Goal: Browse casually: Explore the website without a specific task or goal

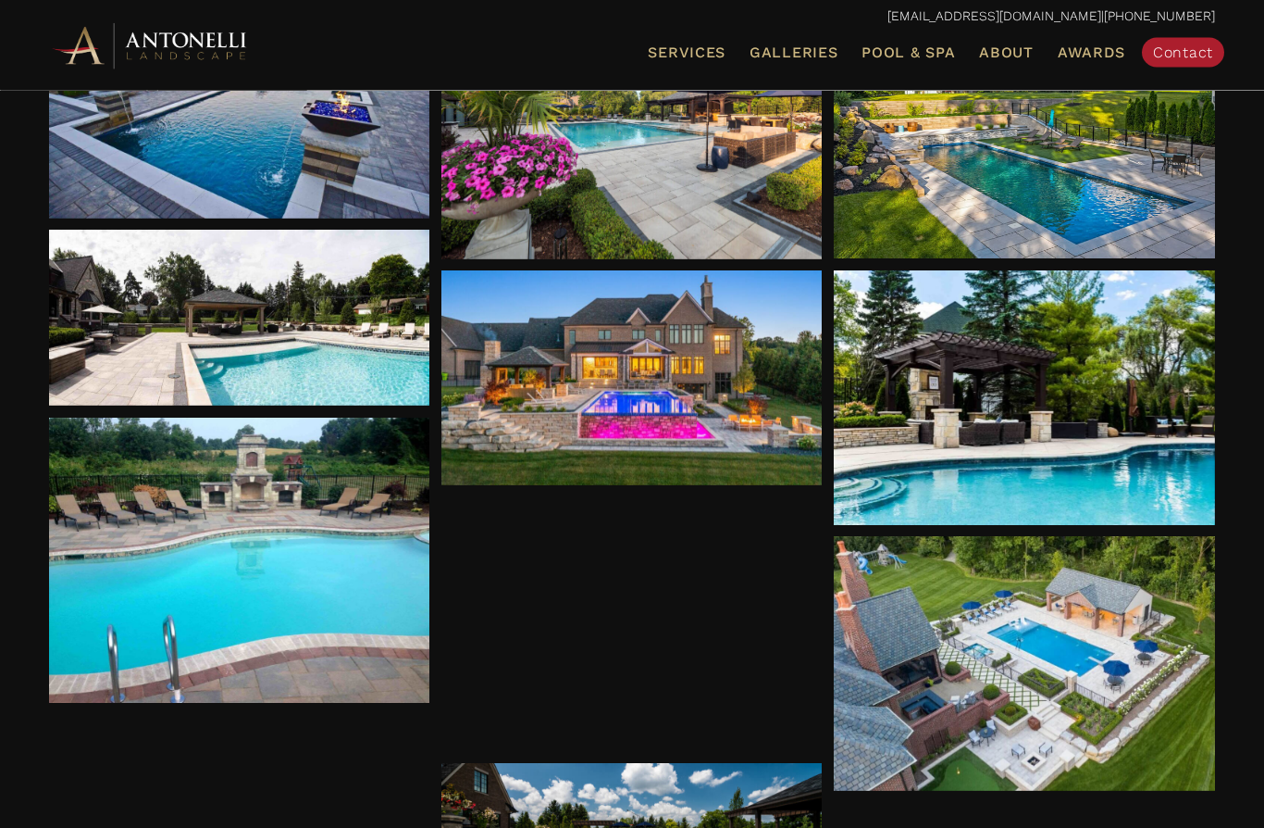
scroll to position [401, 0]
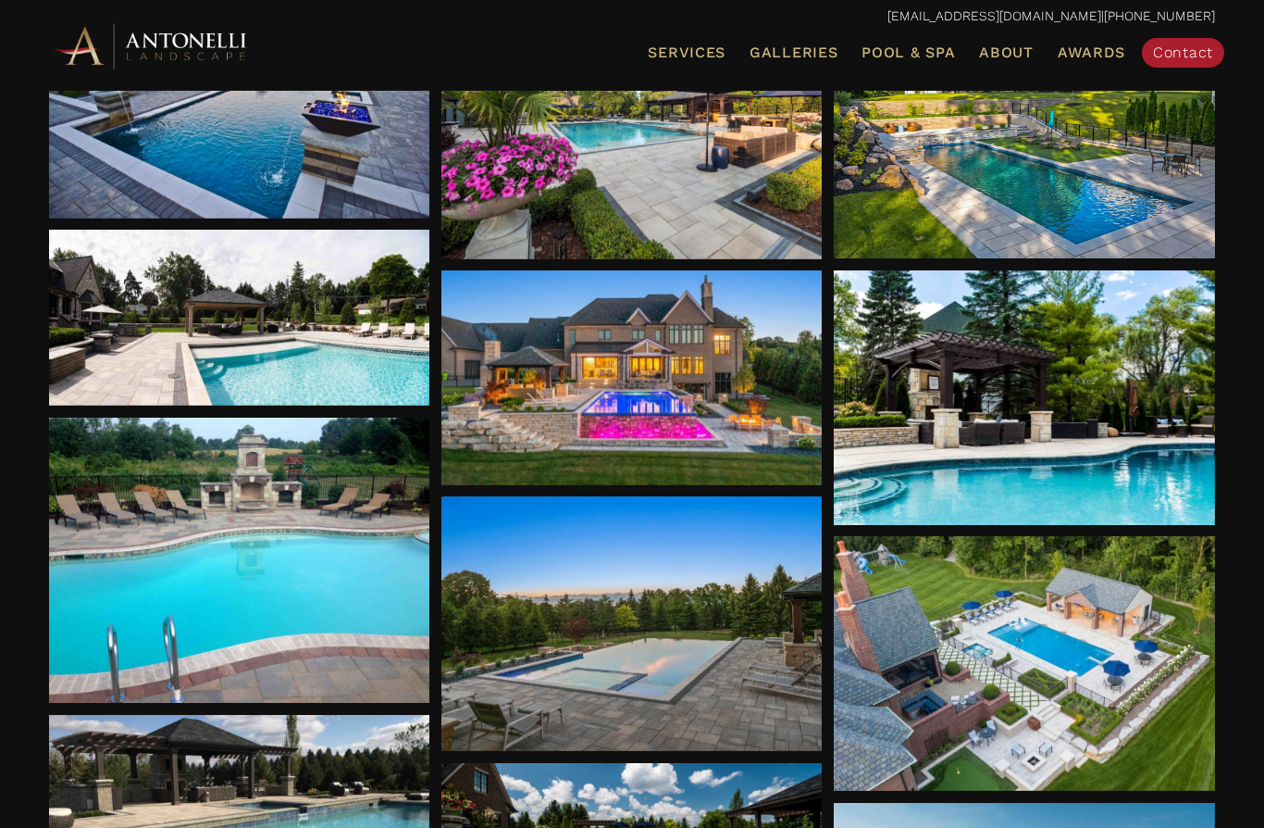
click at [968, 407] on div at bounding box center [1024, 397] width 381 height 255
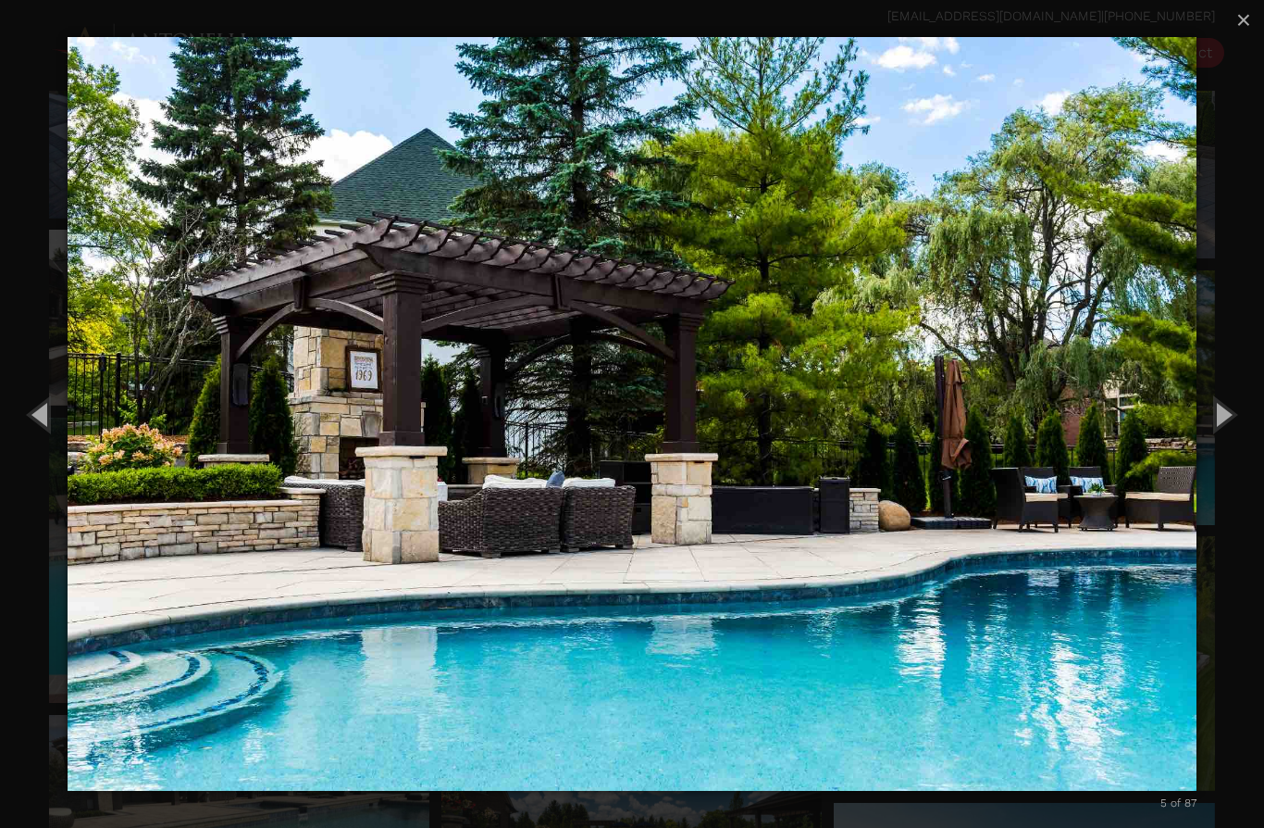
click at [1221, 462] on button "Next (Right arrow key)" at bounding box center [1222, 414] width 83 height 102
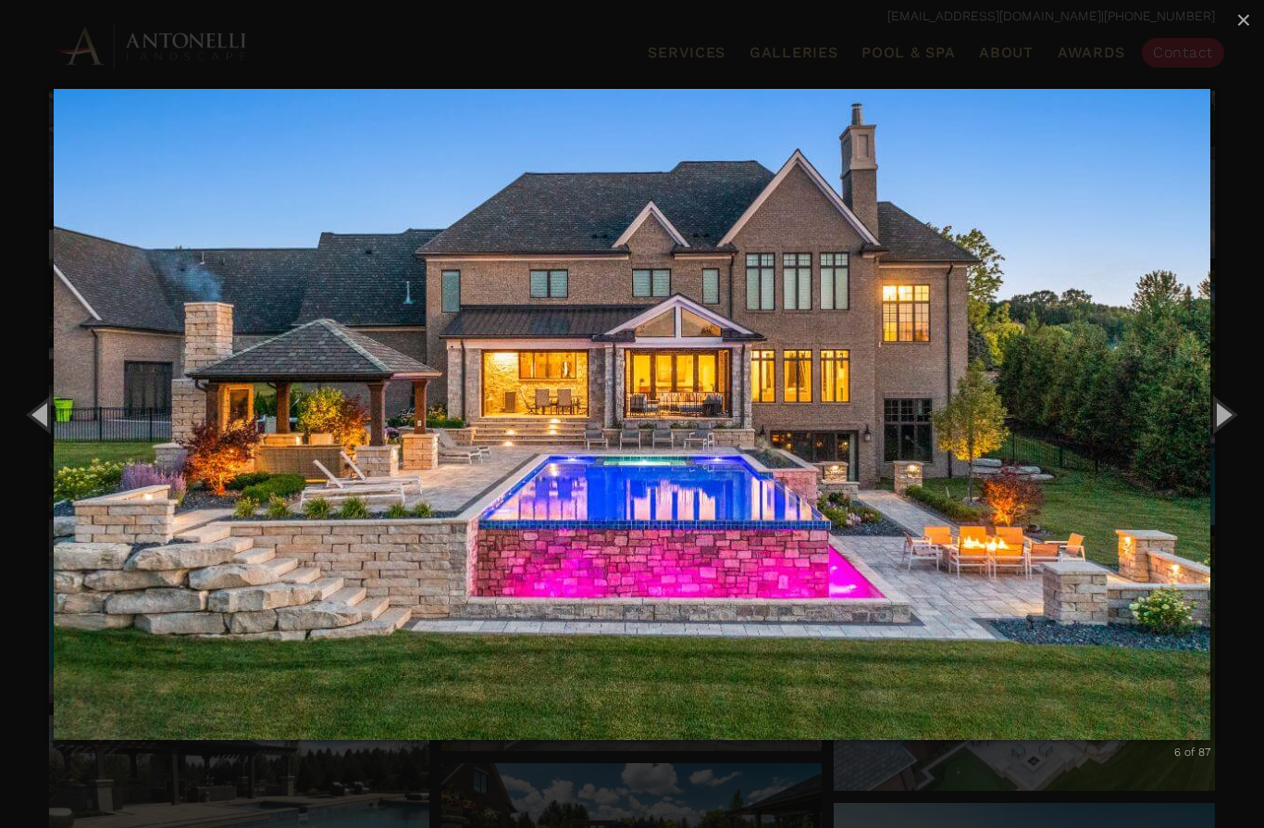
click at [1227, 457] on button "Next (Right arrow key)" at bounding box center [1222, 414] width 83 height 102
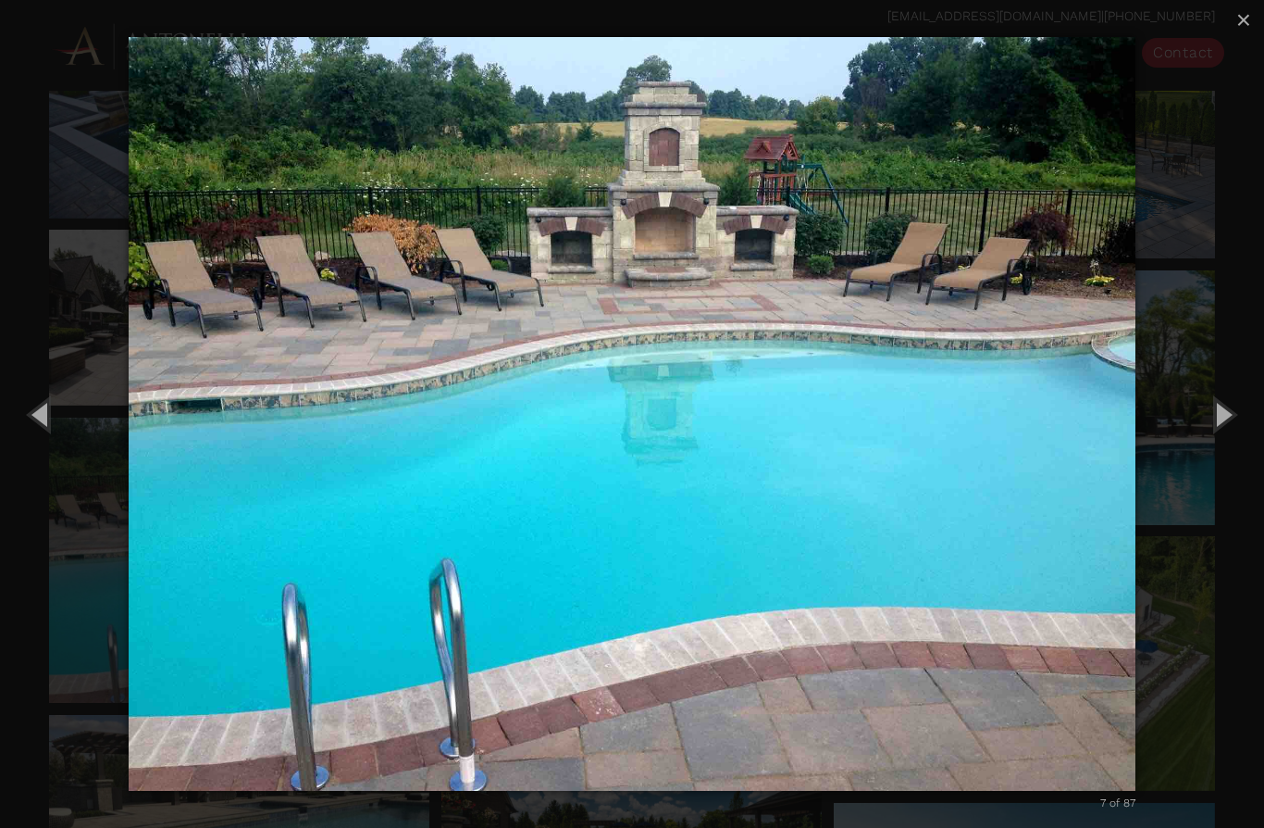
click at [1218, 463] on button "Next (Right arrow key)" at bounding box center [1222, 414] width 83 height 102
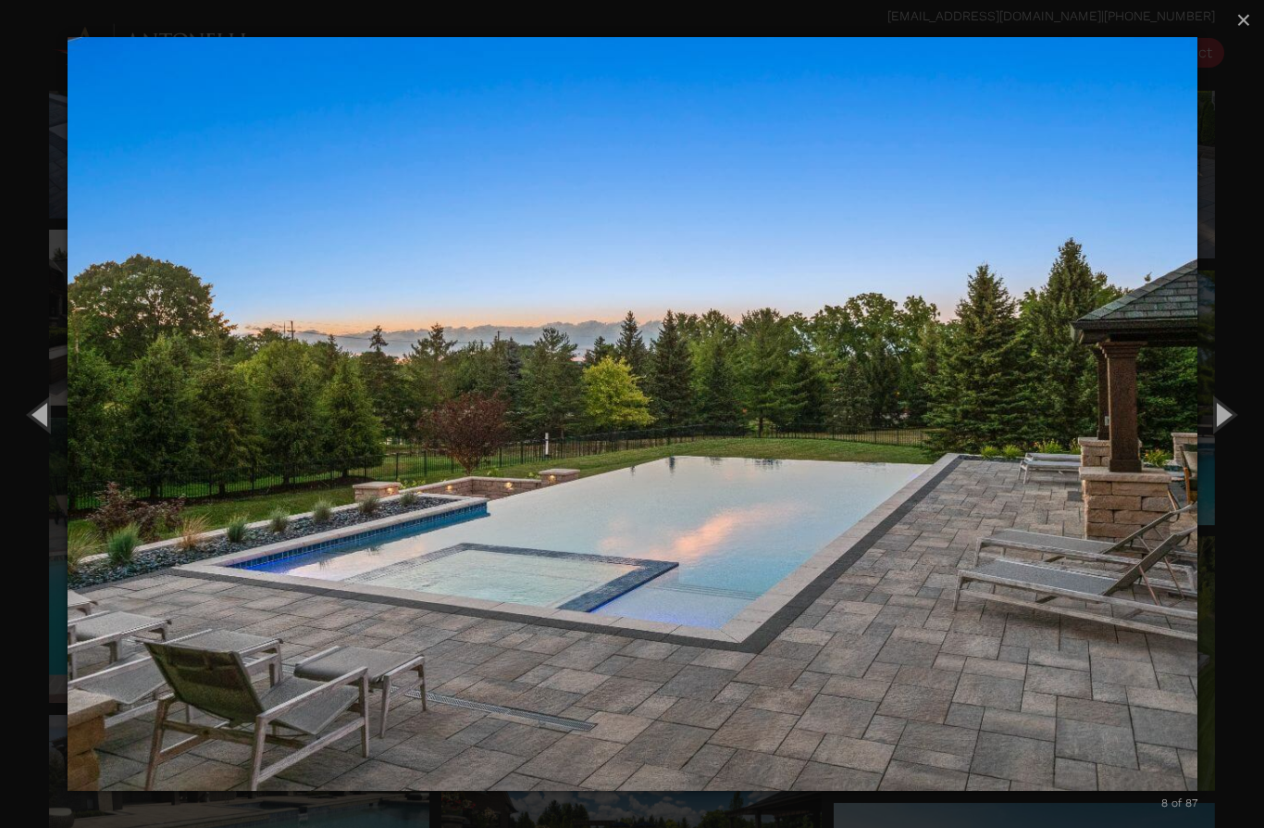
click at [1227, 451] on button "Next (Right arrow key)" at bounding box center [1222, 414] width 83 height 102
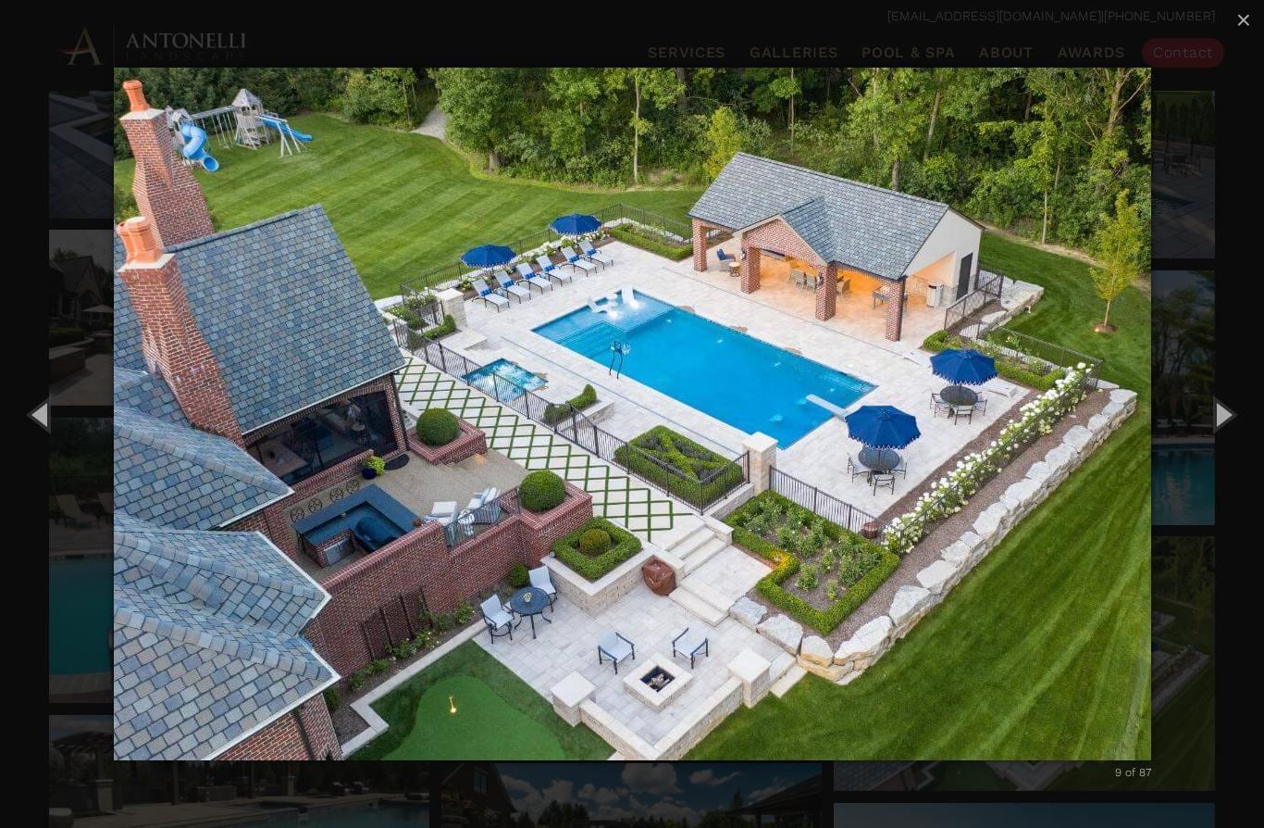
click at [1224, 457] on button "Next (Right arrow key)" at bounding box center [1222, 414] width 83 height 102
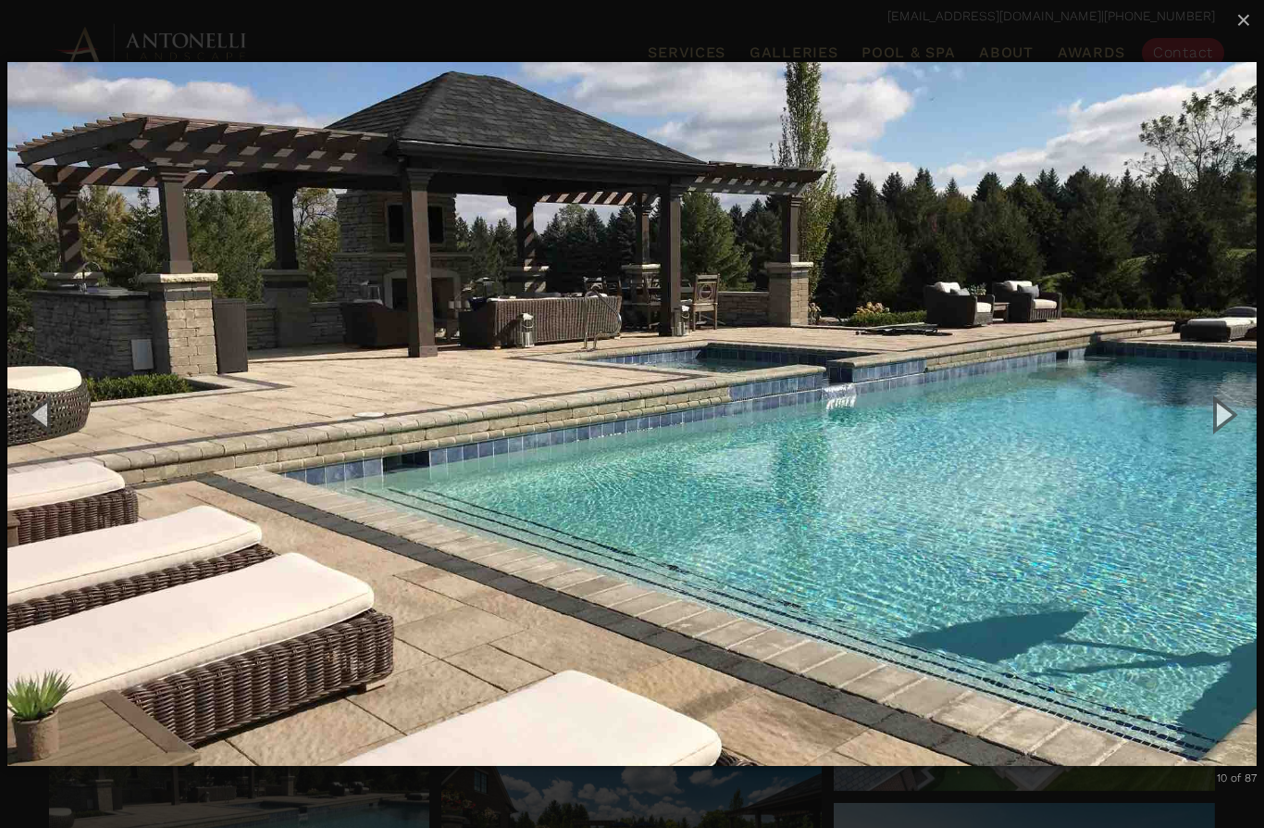
click at [1228, 452] on button "Next (Right arrow key)" at bounding box center [1222, 414] width 83 height 102
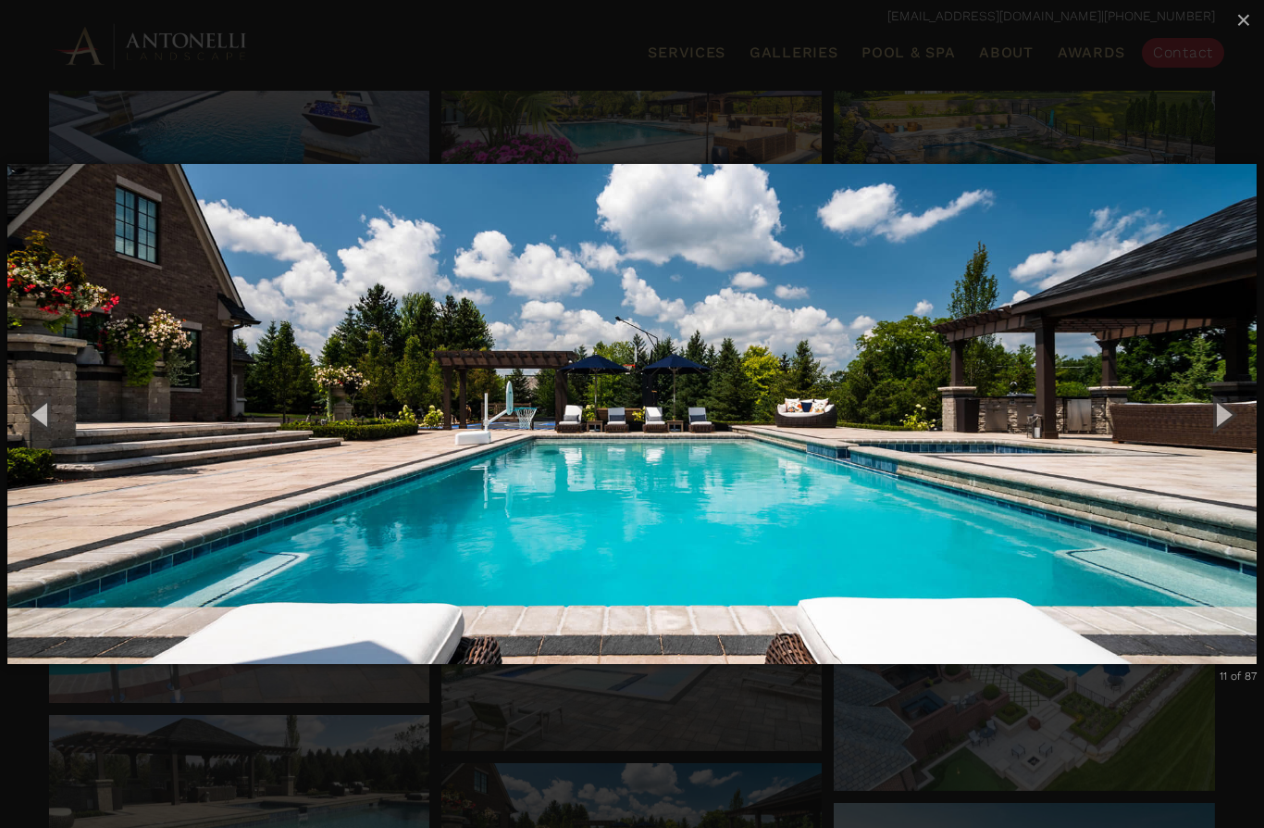
click at [1226, 459] on button "Next (Right arrow key)" at bounding box center [1222, 414] width 83 height 102
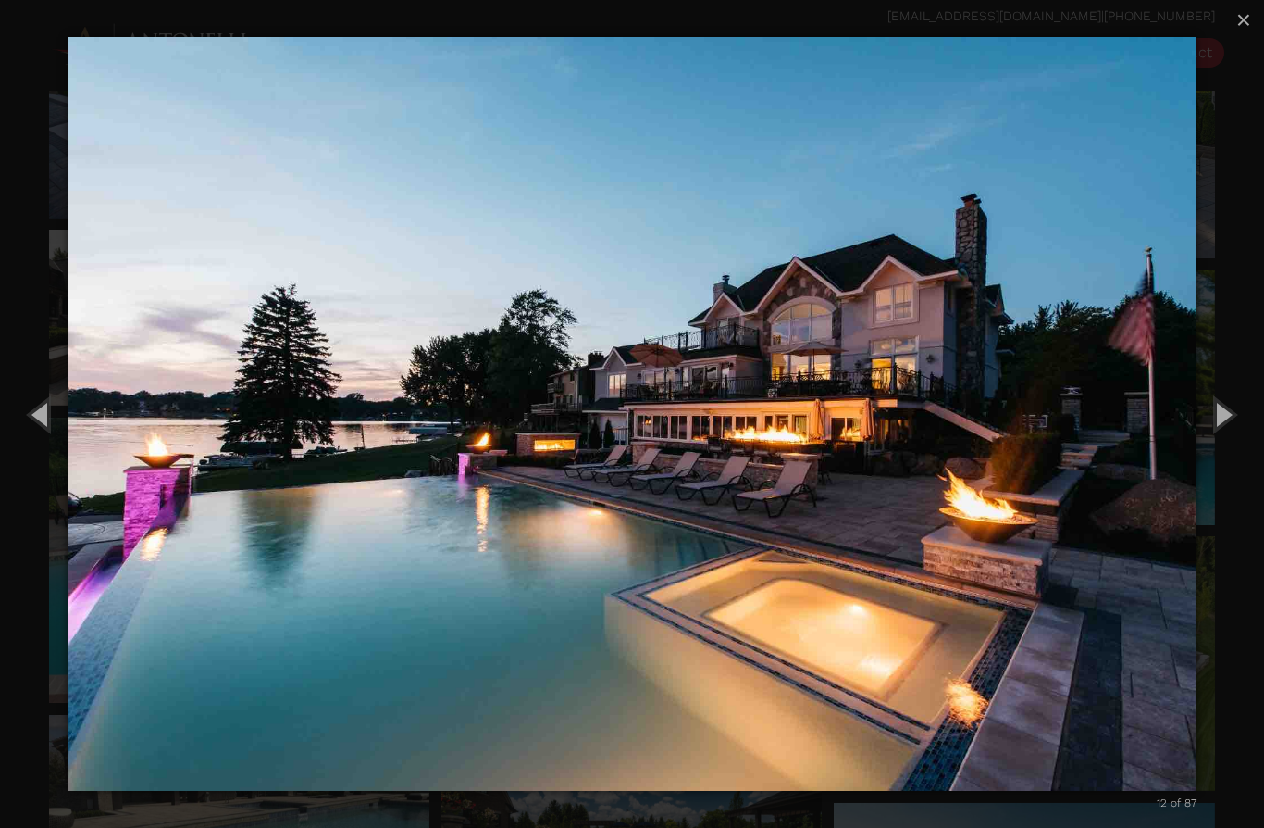
click at [1251, 427] on button "Next (Right arrow key)" at bounding box center [1222, 414] width 83 height 102
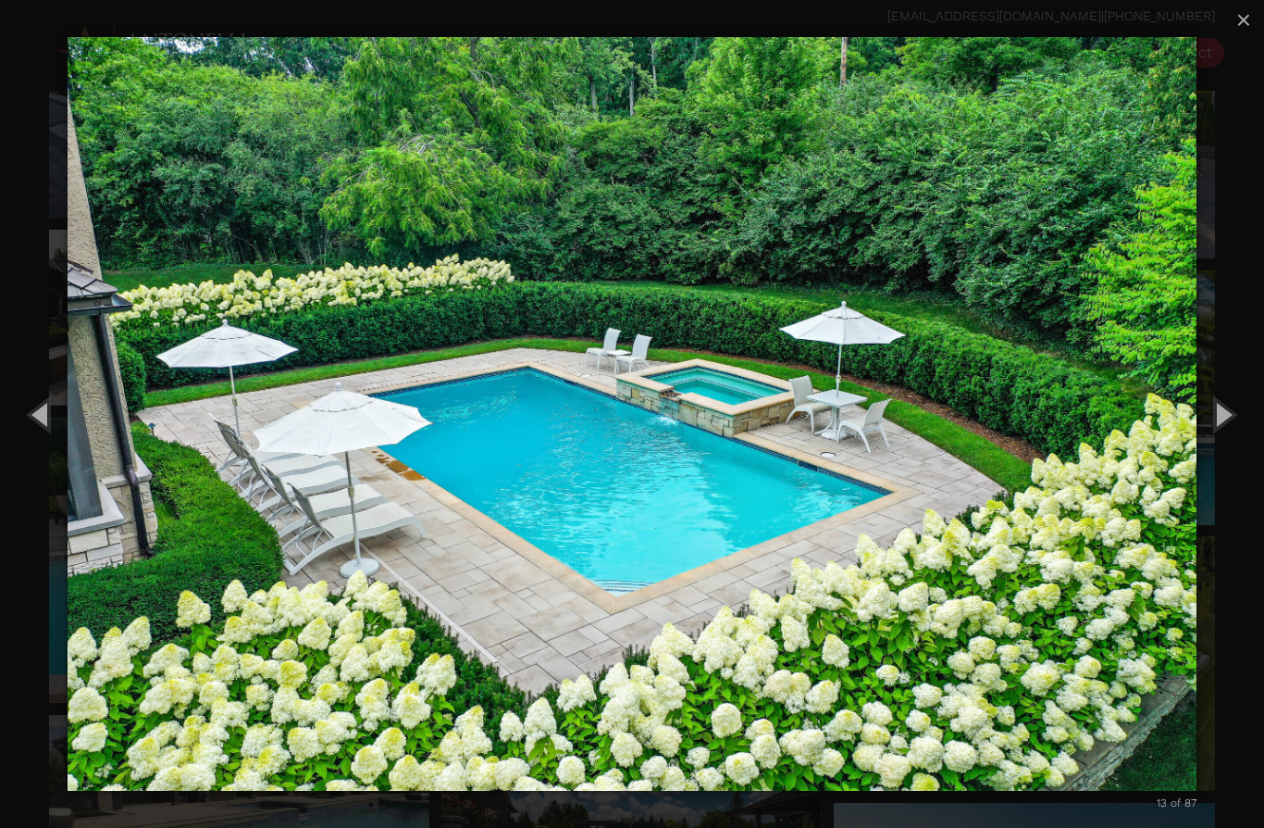
click at [1231, 457] on button "Next (Right arrow key)" at bounding box center [1222, 414] width 83 height 102
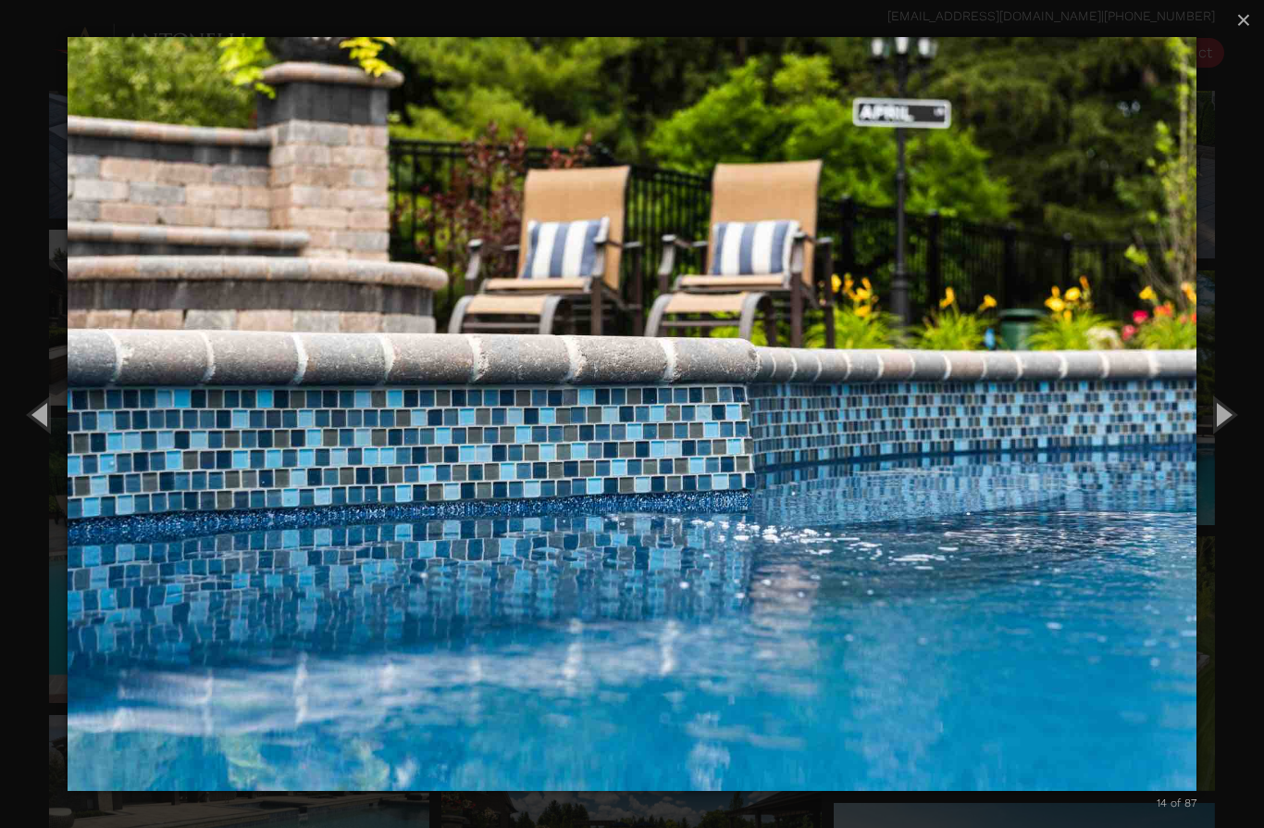
click at [1238, 465] on button "Next (Right arrow key)" at bounding box center [1222, 414] width 83 height 102
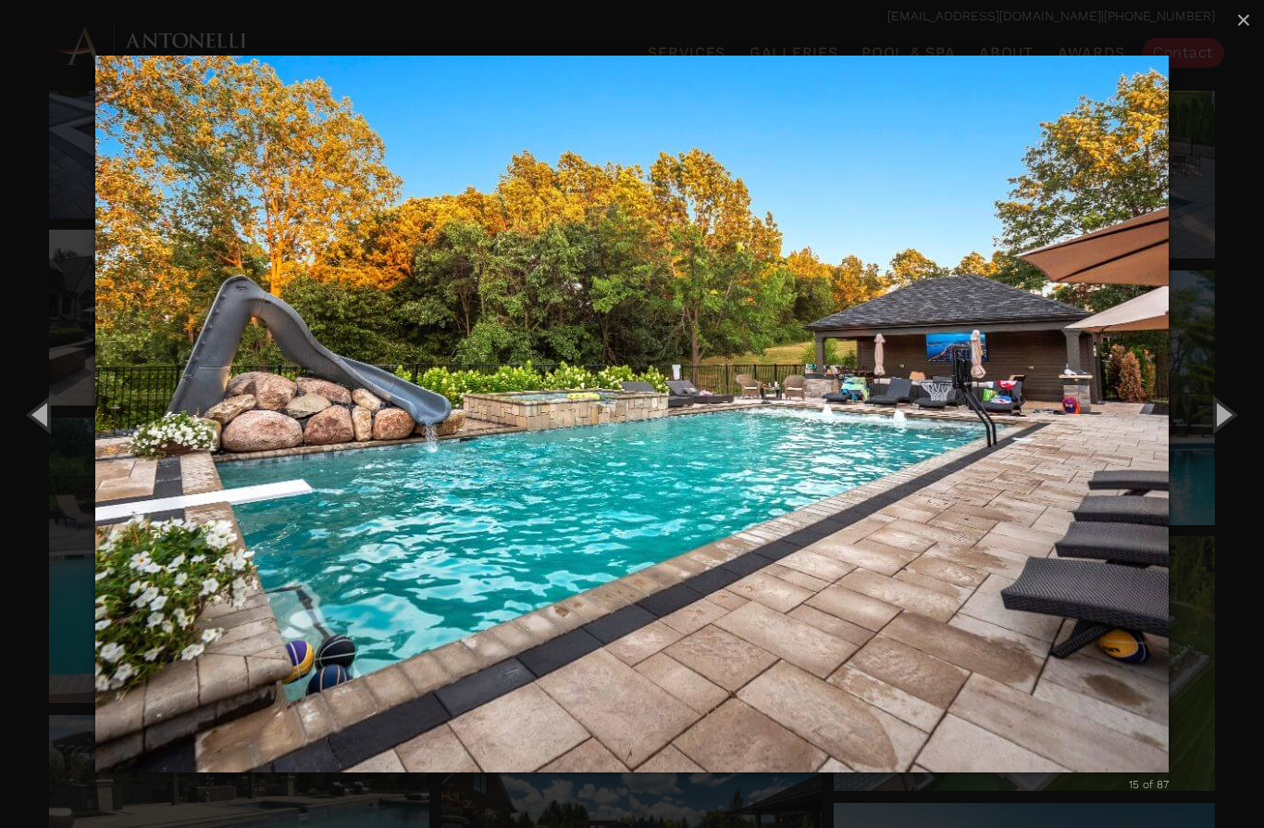
click at [1237, 455] on button "Next (Right arrow key)" at bounding box center [1222, 414] width 83 height 102
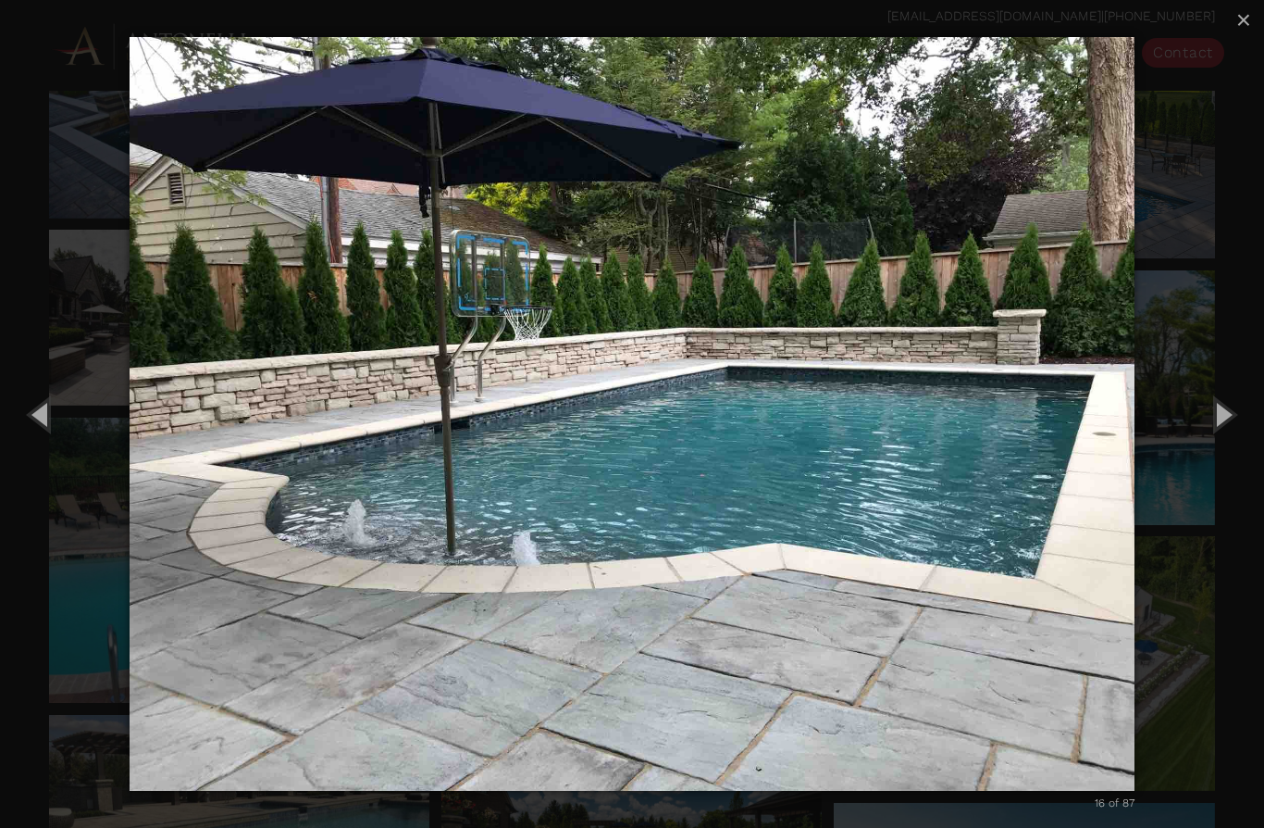
click at [109, 242] on div "16 of 87 Loading..." at bounding box center [632, 414] width 1264 height 828
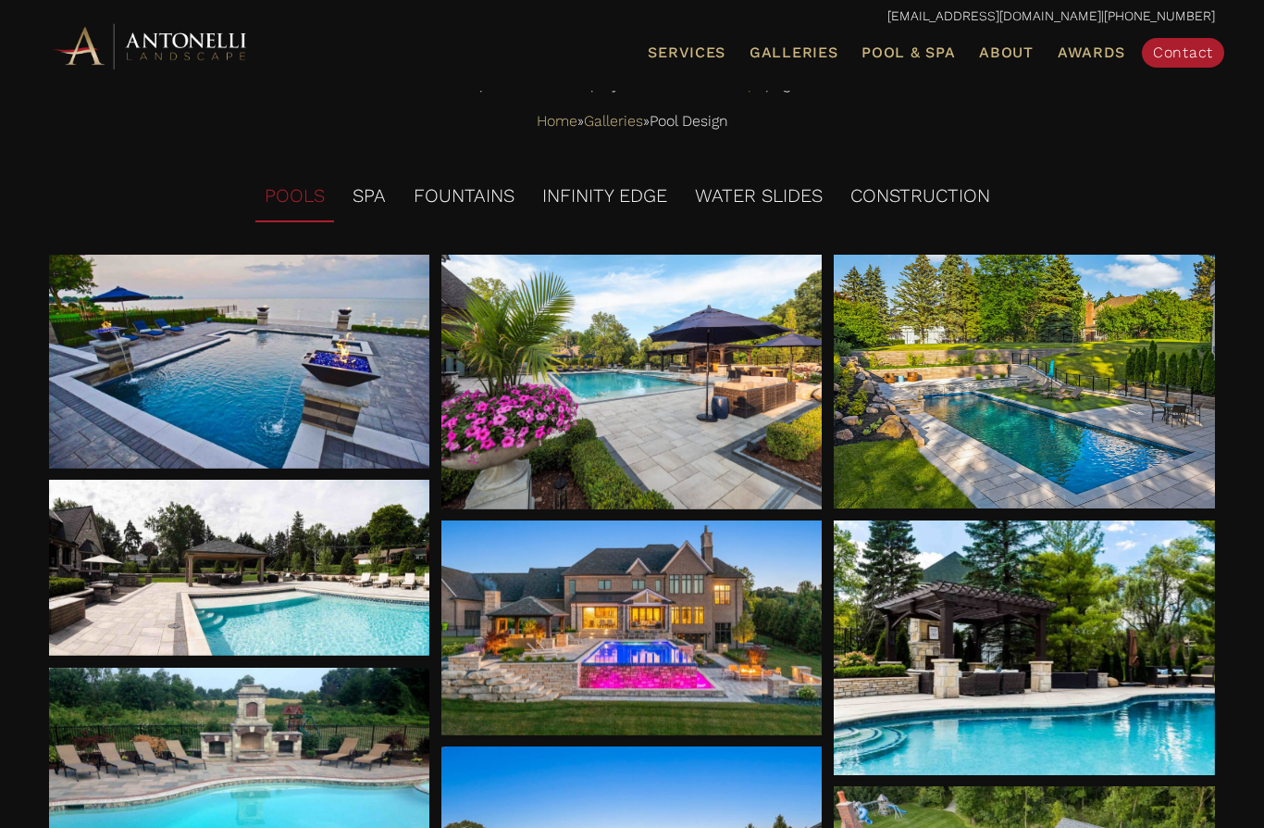
scroll to position [0, 0]
